Goal: Task Accomplishment & Management: Manage account settings

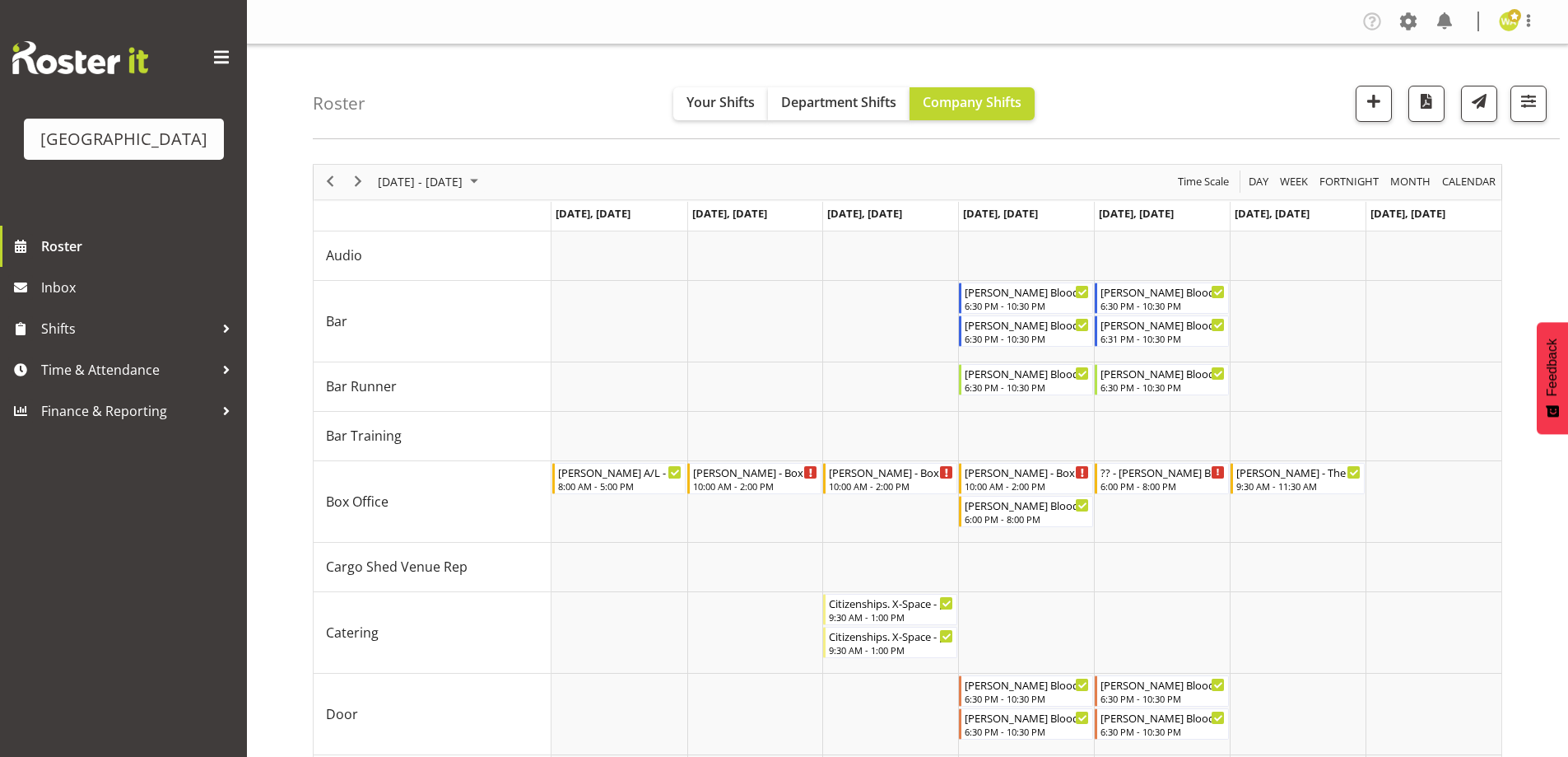
scroll to position [162, 0]
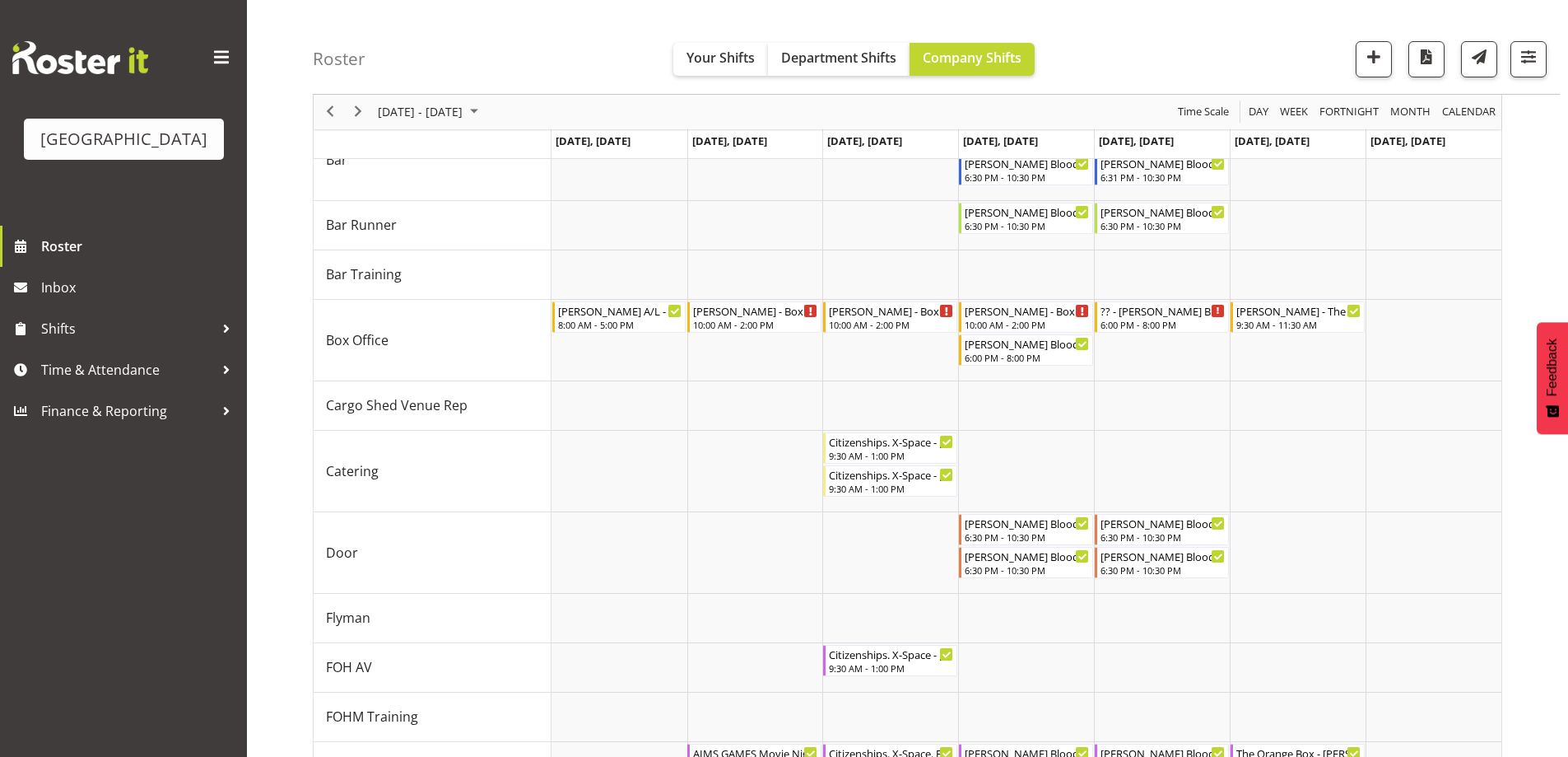
click at [1110, 50] on div "Roster Your Shifts Department Shifts Company Shifts All Locations [GEOGRAPHIC_D…" at bounding box center [936, 47] width 1246 height 94
drag, startPoint x: 1197, startPoint y: 42, endPoint x: 1579, endPoint y: 110, distance: 388.0
click at [1197, 42] on div "Roster Your Shifts Department Shifts Company Shifts All Locations [GEOGRAPHIC_D…" at bounding box center [936, 47] width 1246 height 94
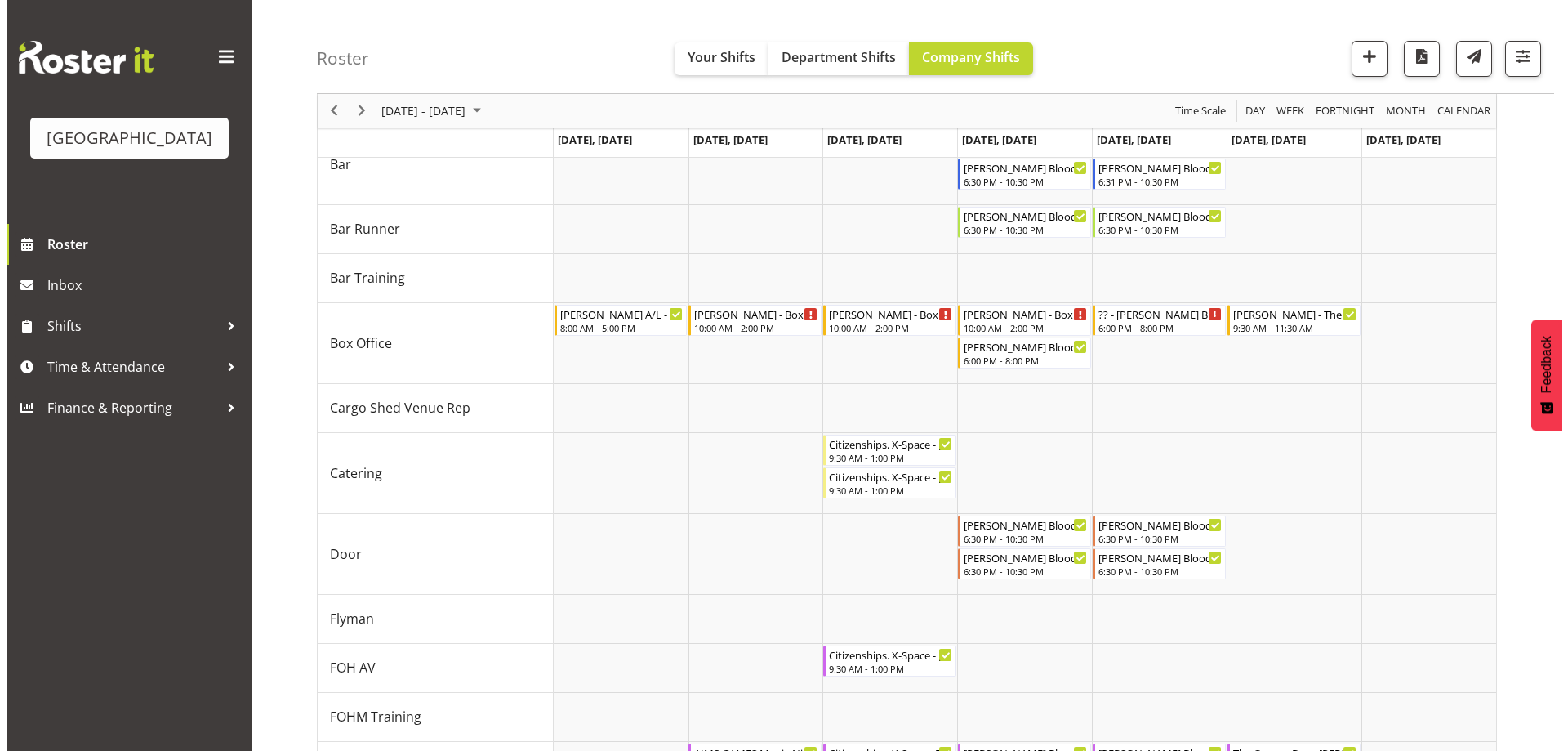
scroll to position [134, 0]
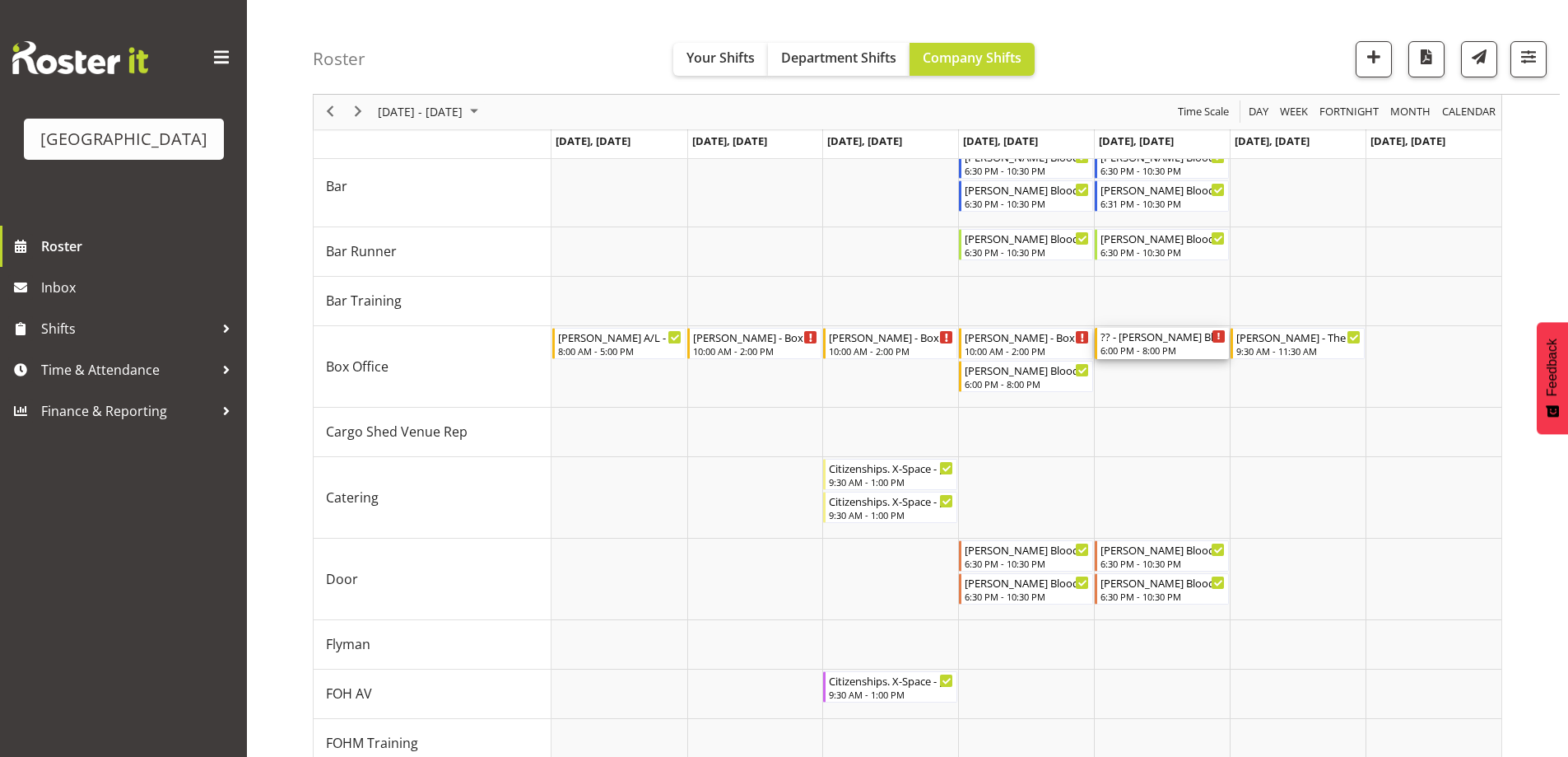
click at [1161, 351] on div "6:00 PM - 8:00 PM" at bounding box center [1162, 350] width 125 height 13
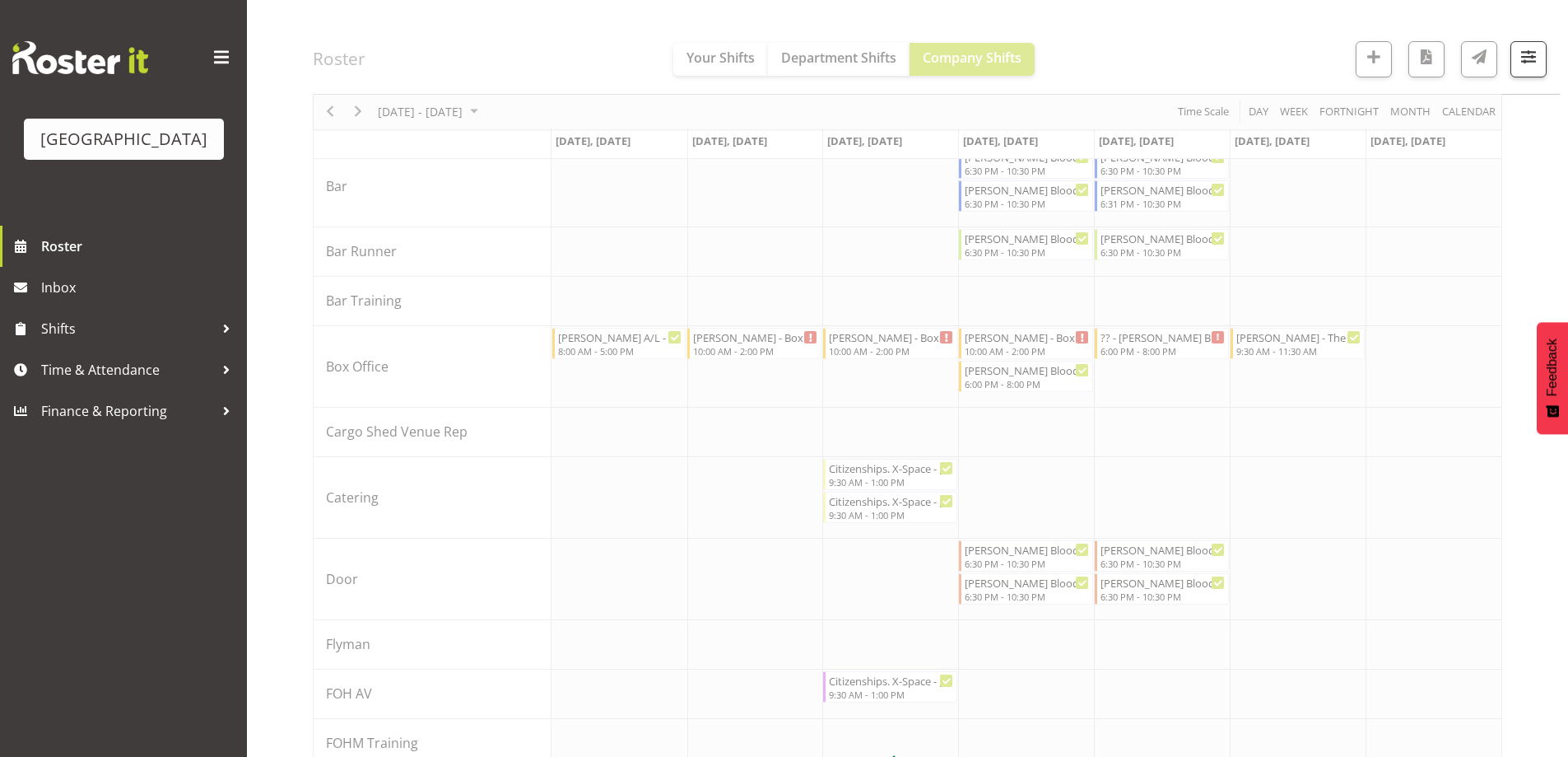
click at [1161, 351] on div at bounding box center [907, 769] width 1189 height 1481
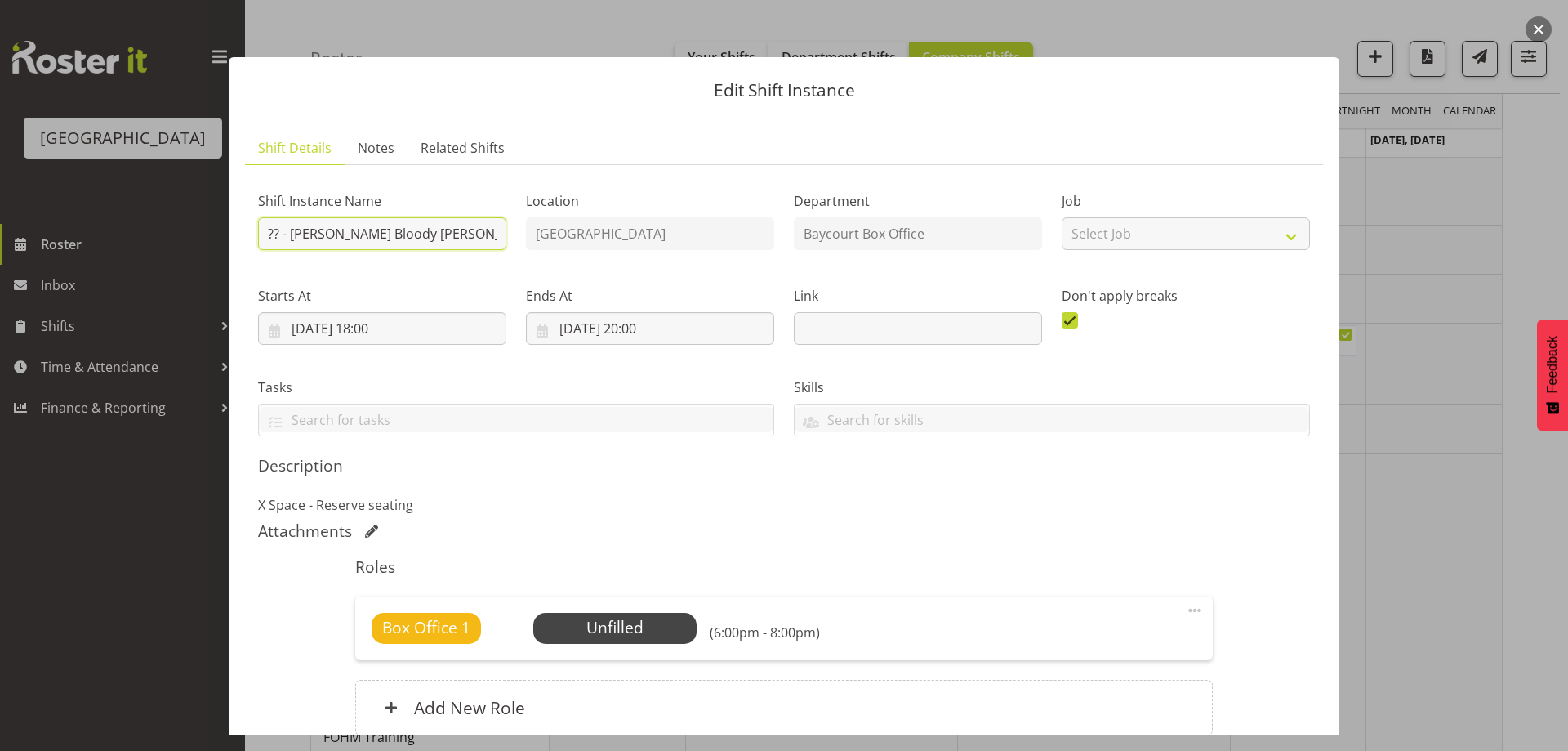
click at [272, 232] on input "?? - [PERSON_NAME] Bloody [PERSON_NAME] - Box office" at bounding box center [382, 233] width 248 height 33
click at [1241, 88] on p "Edit Shift Instance" at bounding box center [784, 90] width 1078 height 18
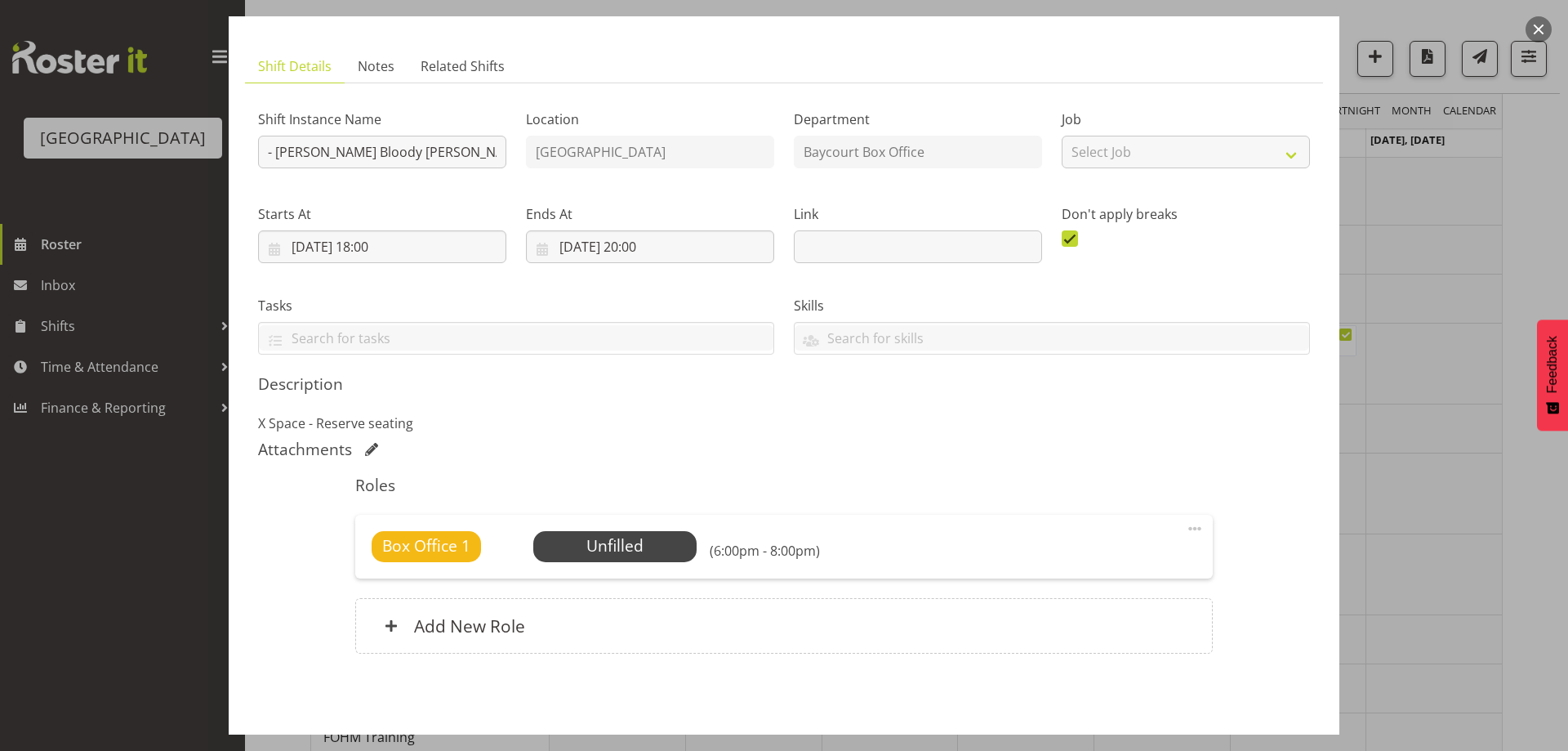
scroll to position [146, 0]
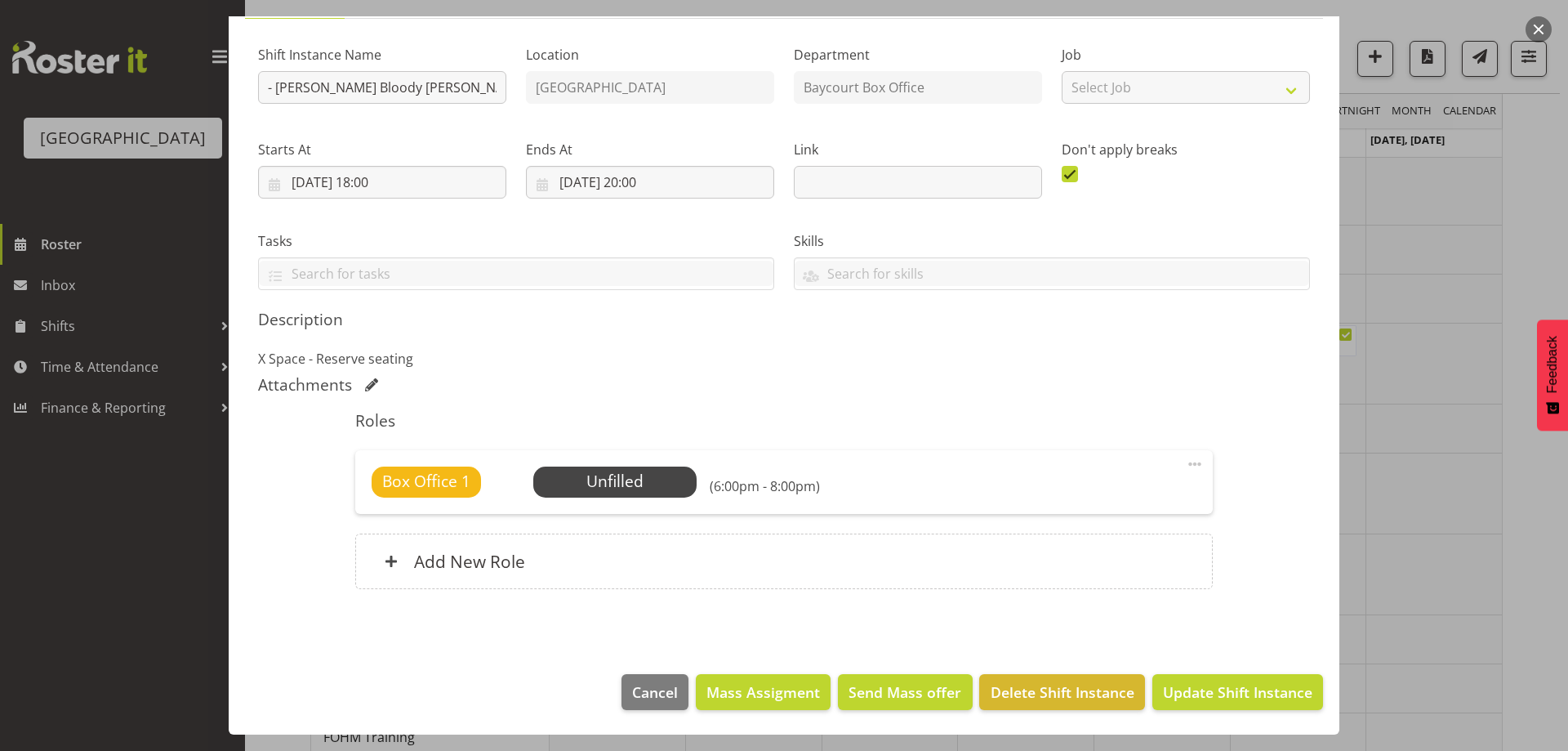
click at [254, 93] on div "Shift Instance Name - [PERSON_NAME] Bloody [PERSON_NAME] - Box office" at bounding box center [382, 69] width 268 height 94
click at [280, 89] on input "- [PERSON_NAME] Bloody [PERSON_NAME] - Box office" at bounding box center [382, 87] width 248 height 33
click at [271, 90] on input "- [PERSON_NAME] Bloody [PERSON_NAME] - Box office" at bounding box center [382, 87] width 248 height 33
type input "[PERSON_NAME] Bloody [PERSON_NAME] - Box office"
click at [635, 490] on span "Select Employee" at bounding box center [615, 481] width 122 height 23
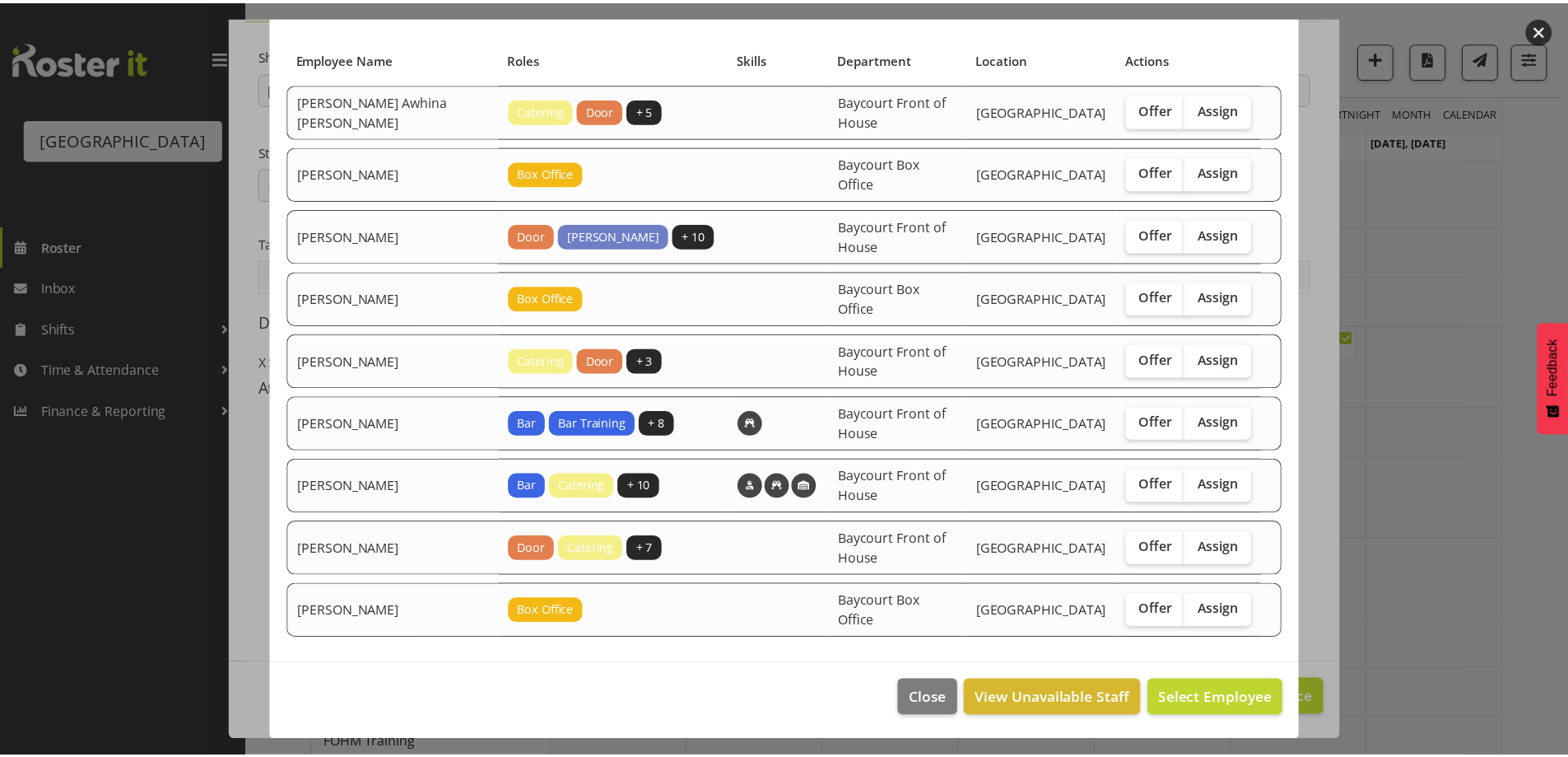
scroll to position [102, 0]
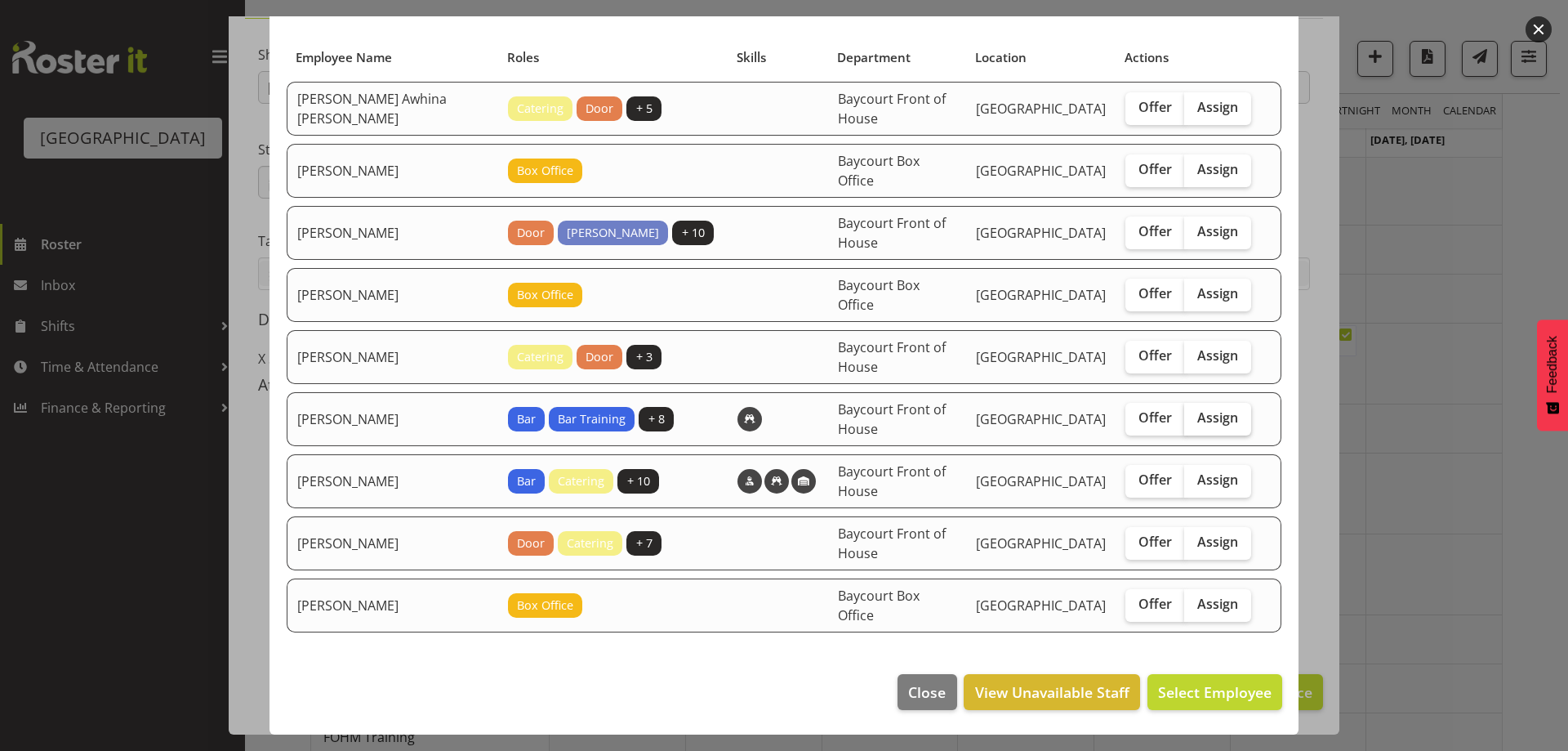
click at [1197, 414] on span "Assign" at bounding box center [1217, 418] width 41 height 17
click at [1195, 414] on input "Assign" at bounding box center [1190, 418] width 11 height 11
checkbox input "true"
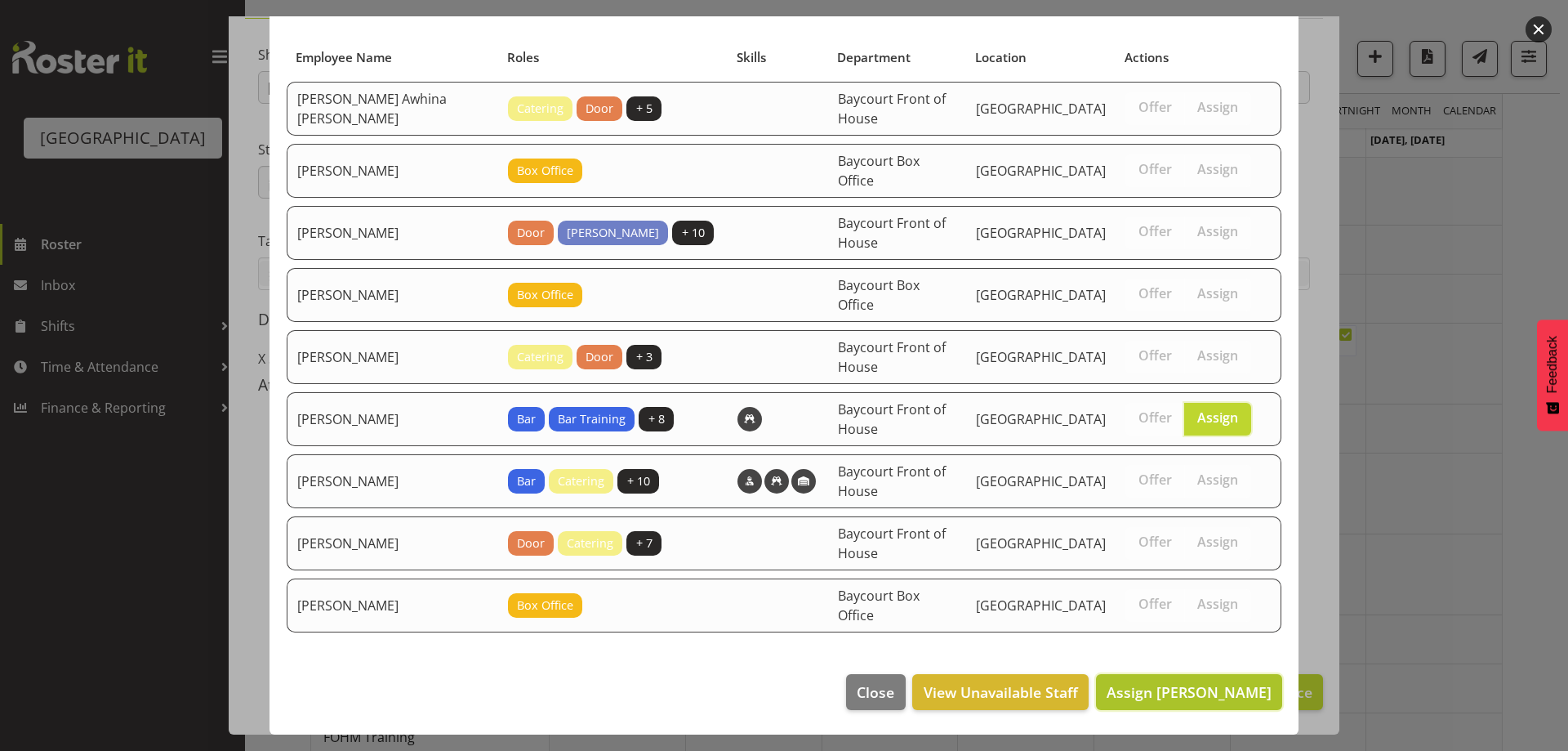
click at [1218, 690] on span "Assign [PERSON_NAME]" at bounding box center [1190, 691] width 165 height 19
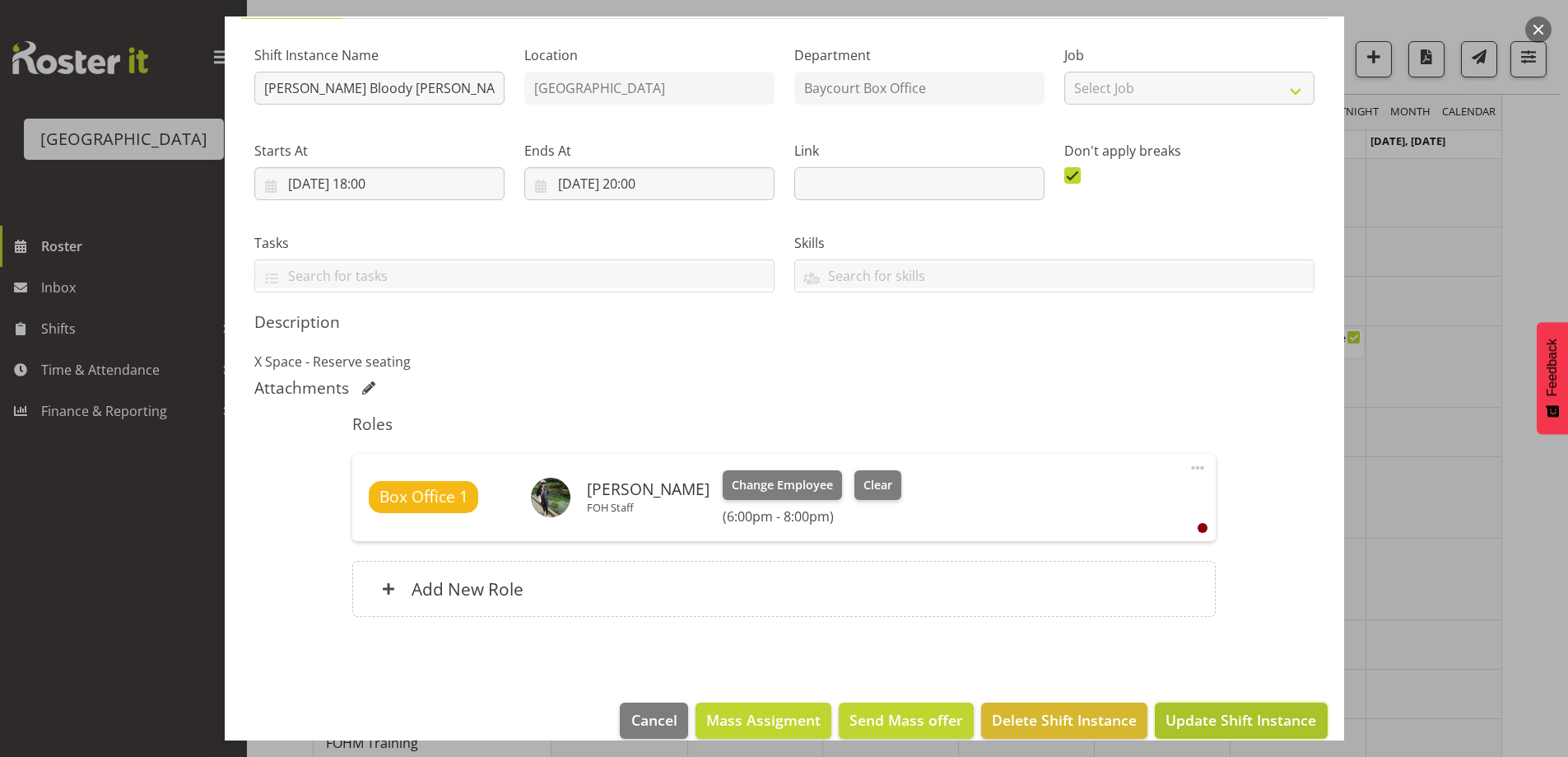
drag, startPoint x: 1223, startPoint y: 714, endPoint x: 936, endPoint y: 650, distance: 294.0
click at [1224, 715] on span "Update Shift Instance" at bounding box center [1241, 719] width 151 height 21
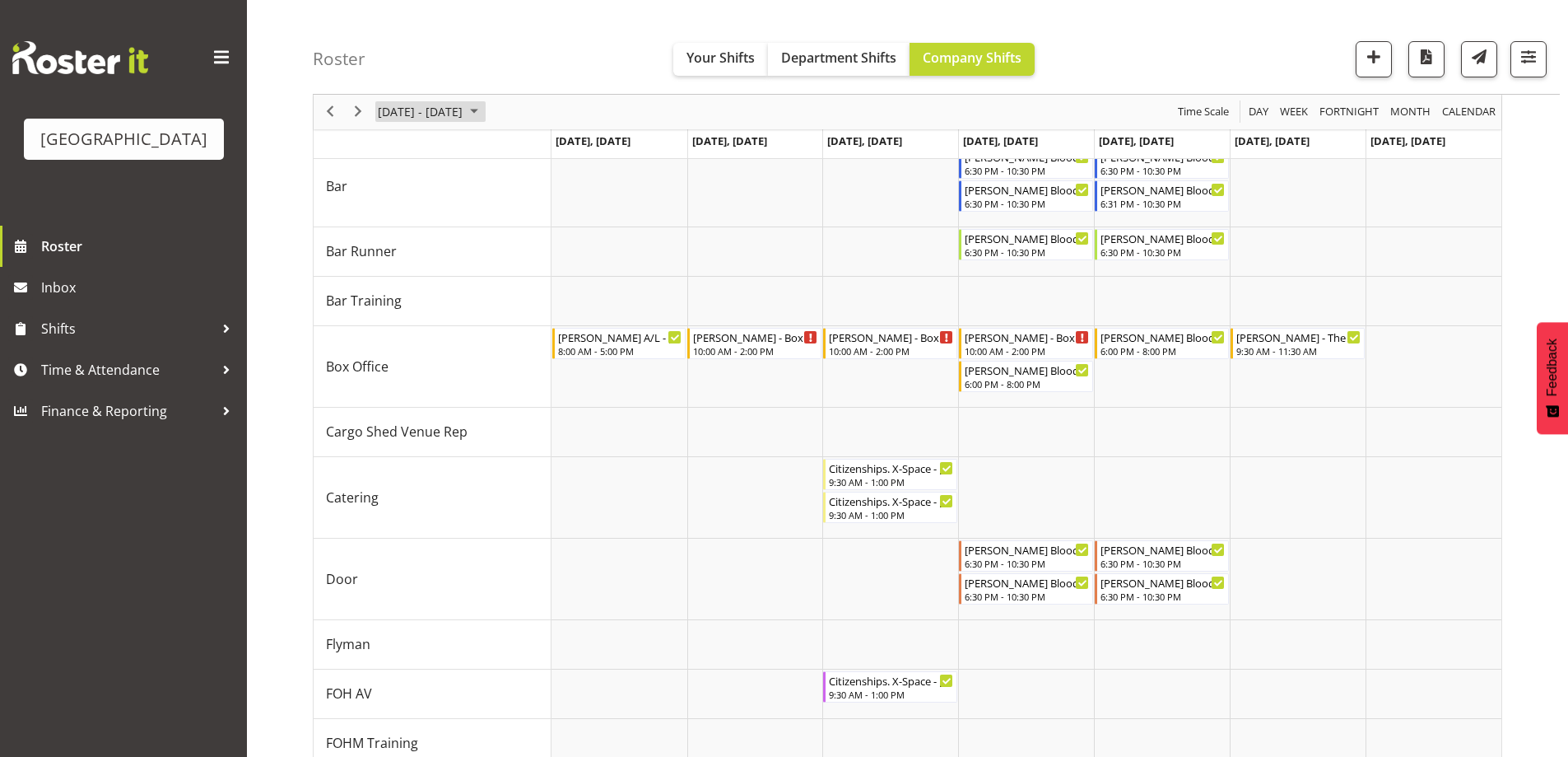
click at [423, 111] on span "[DATE] - [DATE]" at bounding box center [420, 112] width 88 height 20
click at [519, 151] on span "previous month" at bounding box center [521, 152] width 29 height 29
click at [448, 291] on span "20" at bounding box center [447, 293] width 24 height 24
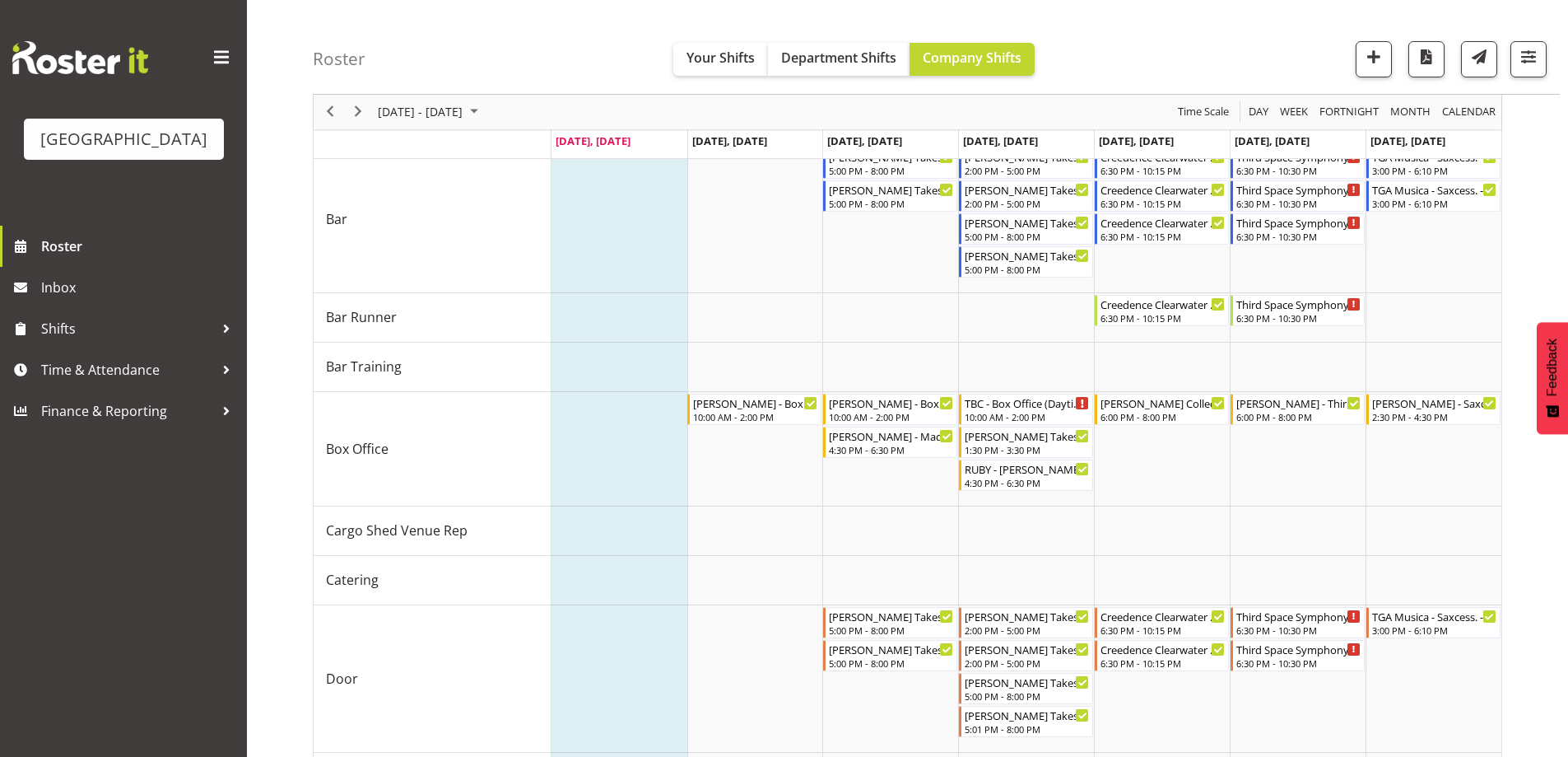
click at [1170, 64] on div "Roster Your Shifts Department Shifts Company Shifts All Locations [GEOGRAPHIC_D…" at bounding box center [936, 47] width 1246 height 94
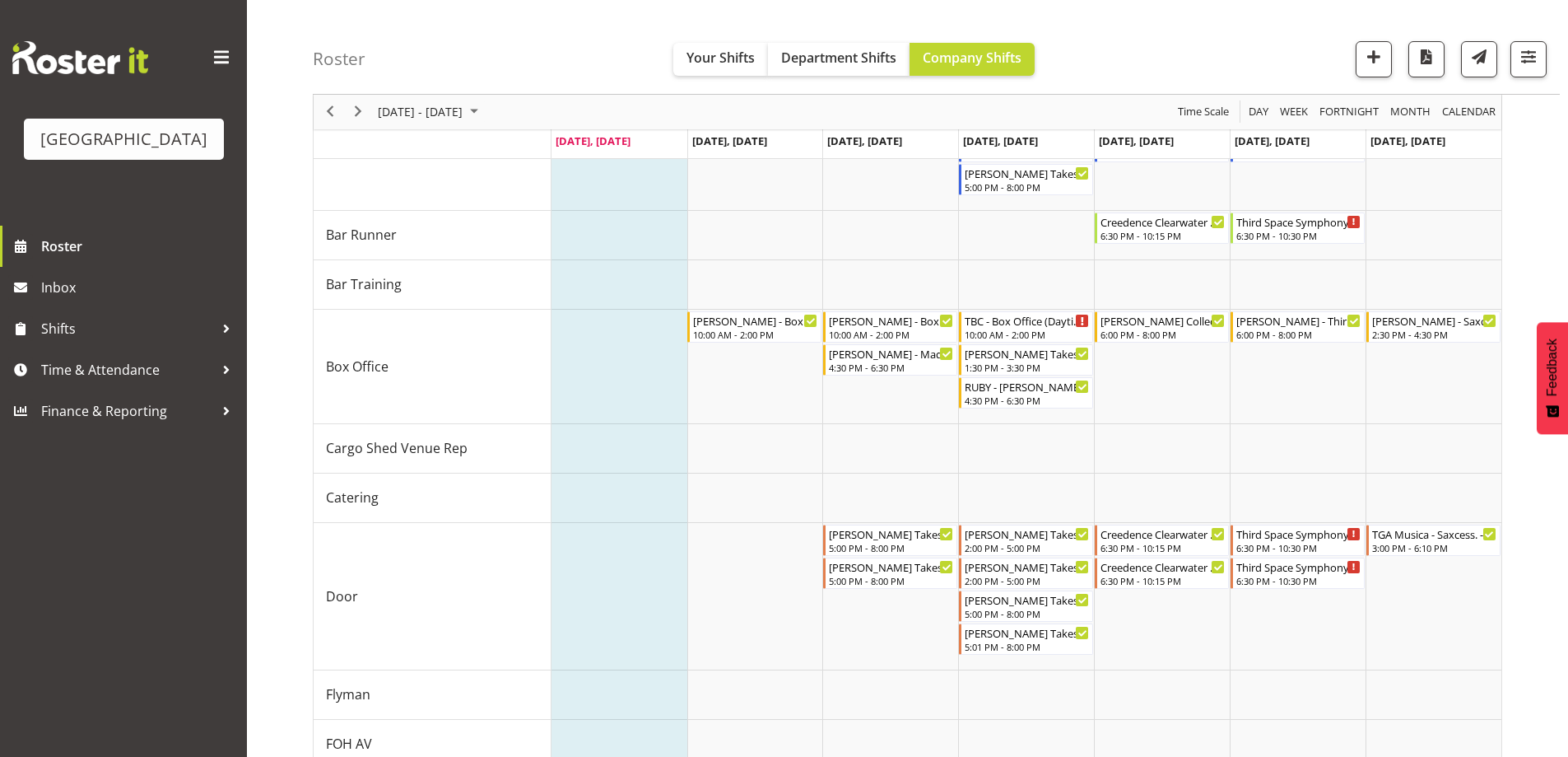
scroll to position [300, 0]
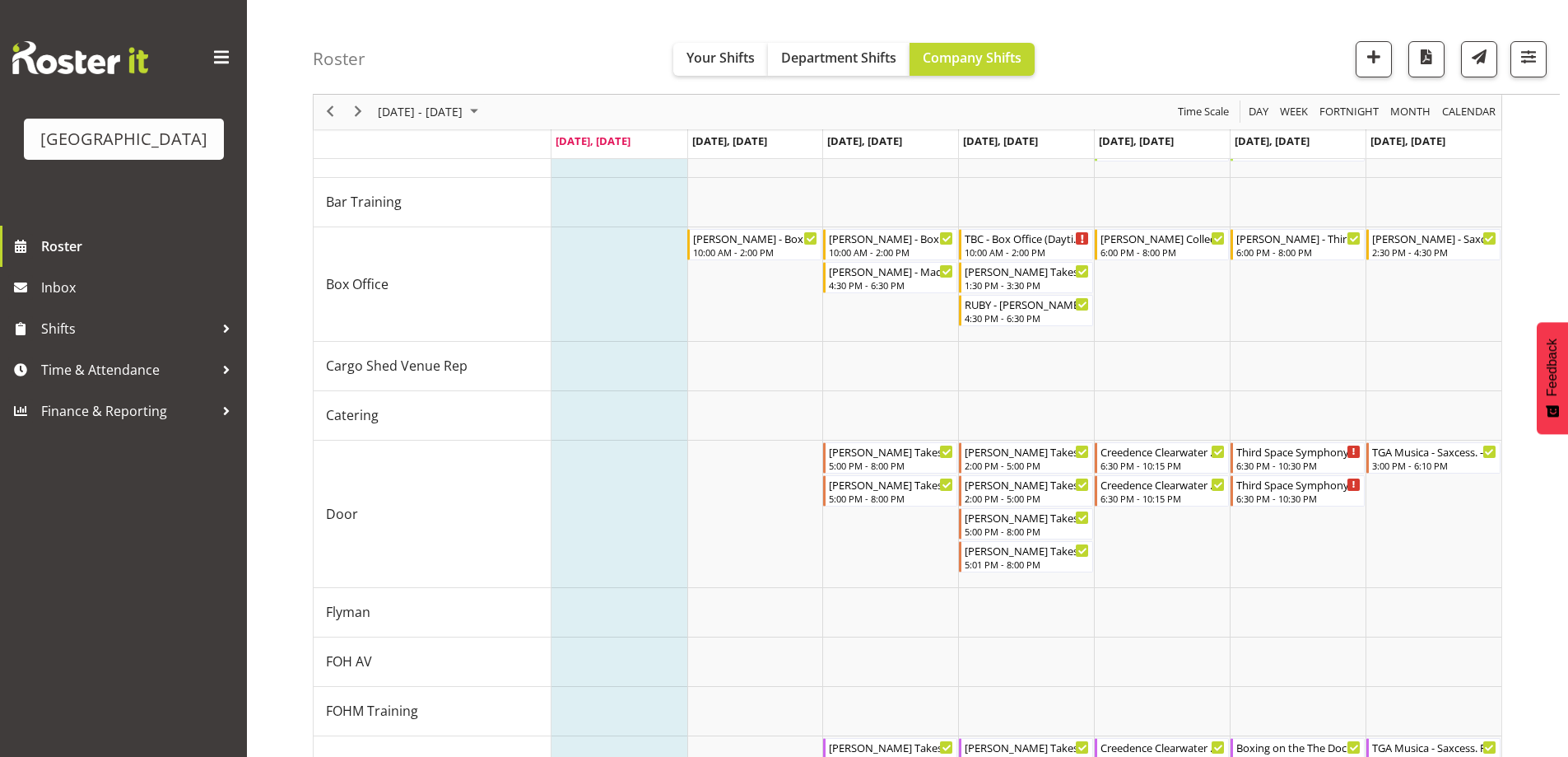
click at [1165, 30] on div "Roster Your Shifts Department Shifts Company Shifts All Locations [GEOGRAPHIC_D…" at bounding box center [936, 47] width 1246 height 94
click at [1211, 37] on div "Roster Your Shifts Department Shifts Company Shifts All Locations [GEOGRAPHIC_D…" at bounding box center [936, 47] width 1246 height 94
